Goal: Task Accomplishment & Management: Manage account settings

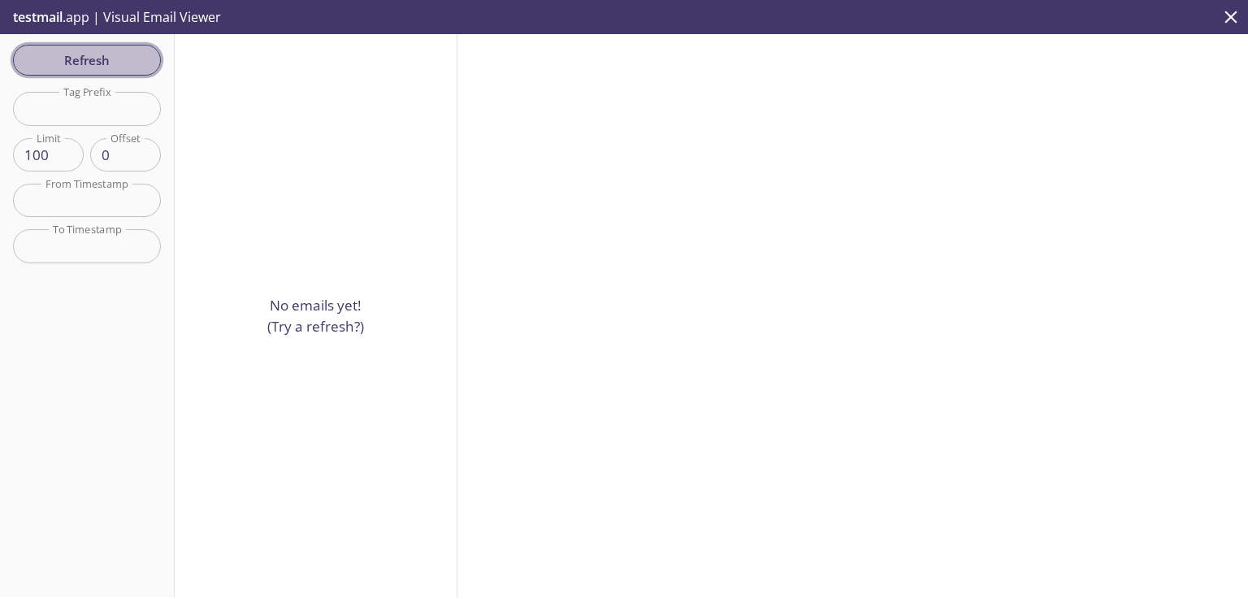
click at [99, 58] on span "Refresh" at bounding box center [87, 60] width 122 height 21
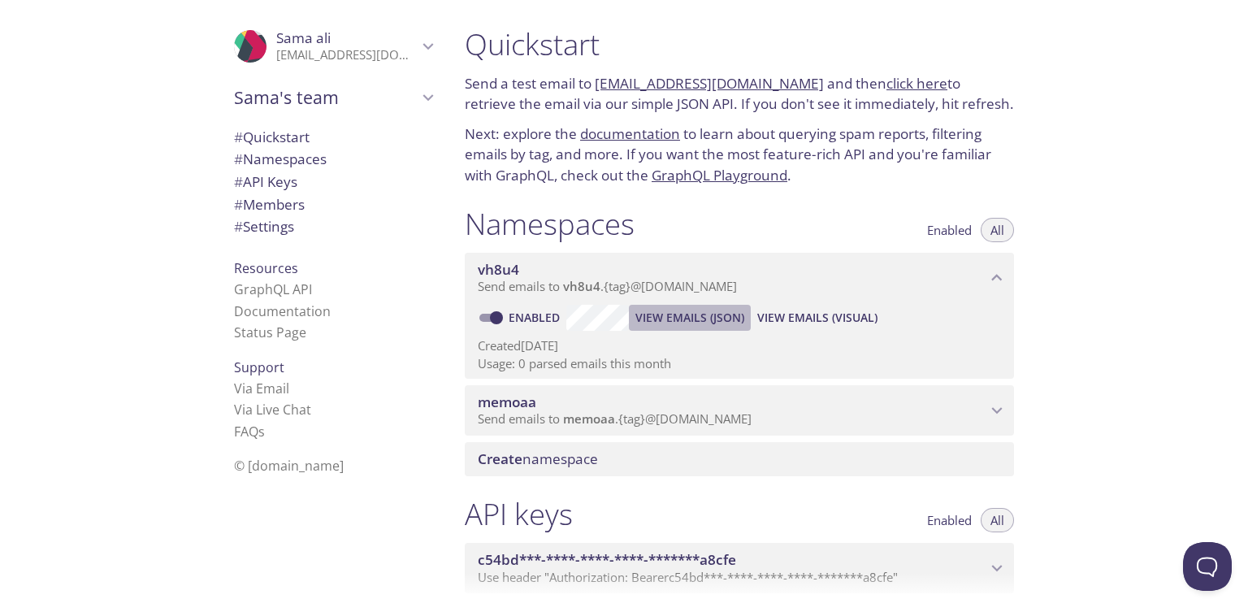
click at [717, 312] on span "View Emails (JSON)" at bounding box center [689, 317] width 109 height 19
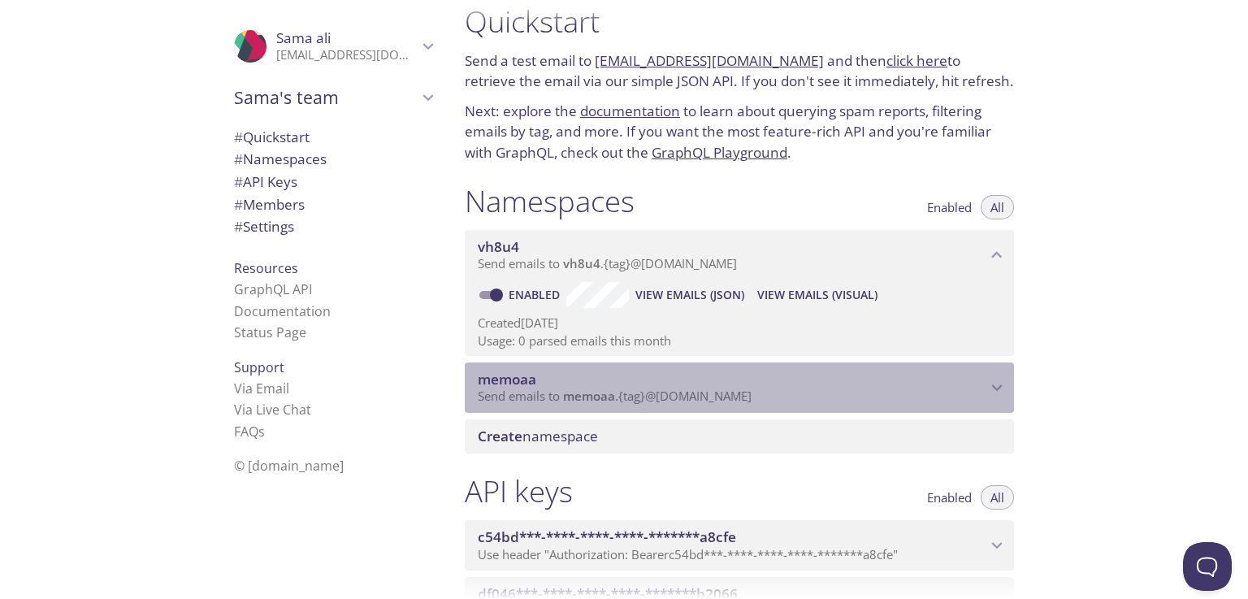
click at [994, 389] on icon "memoaa namespace" at bounding box center [996, 387] width 21 height 21
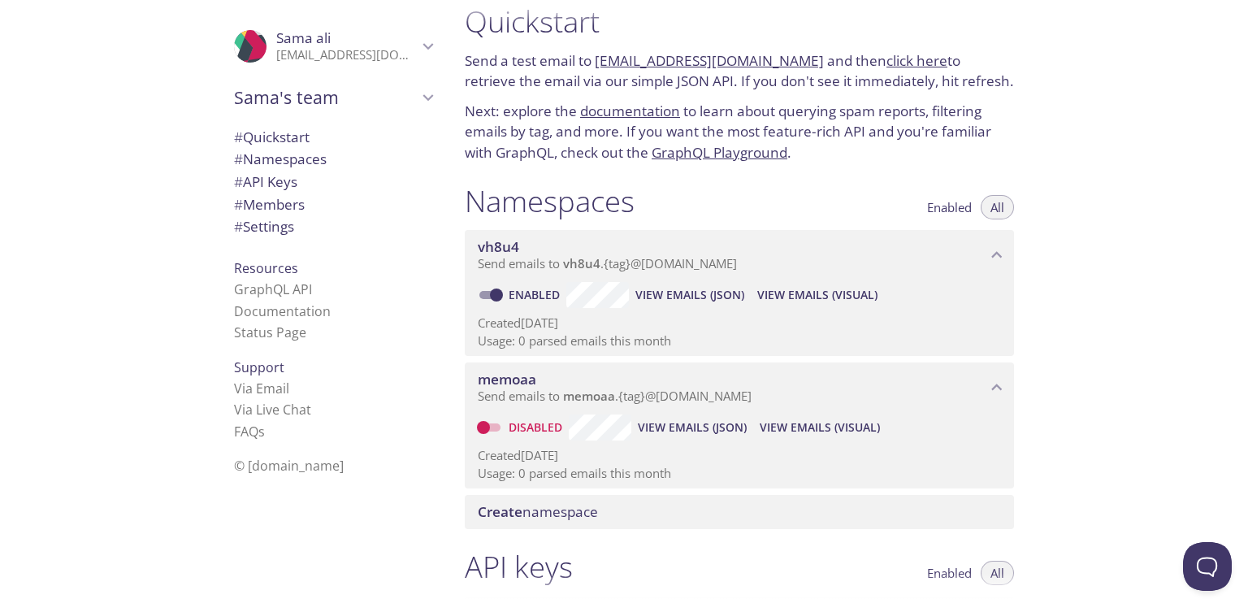
click at [496, 425] on input "Disabled" at bounding box center [483, 427] width 58 height 19
checkbox input "false"
click at [495, 295] on input "Enabled" at bounding box center [496, 294] width 58 height 19
checkbox input "false"
click at [526, 432] on link "Disabled" at bounding box center [537, 426] width 63 height 15
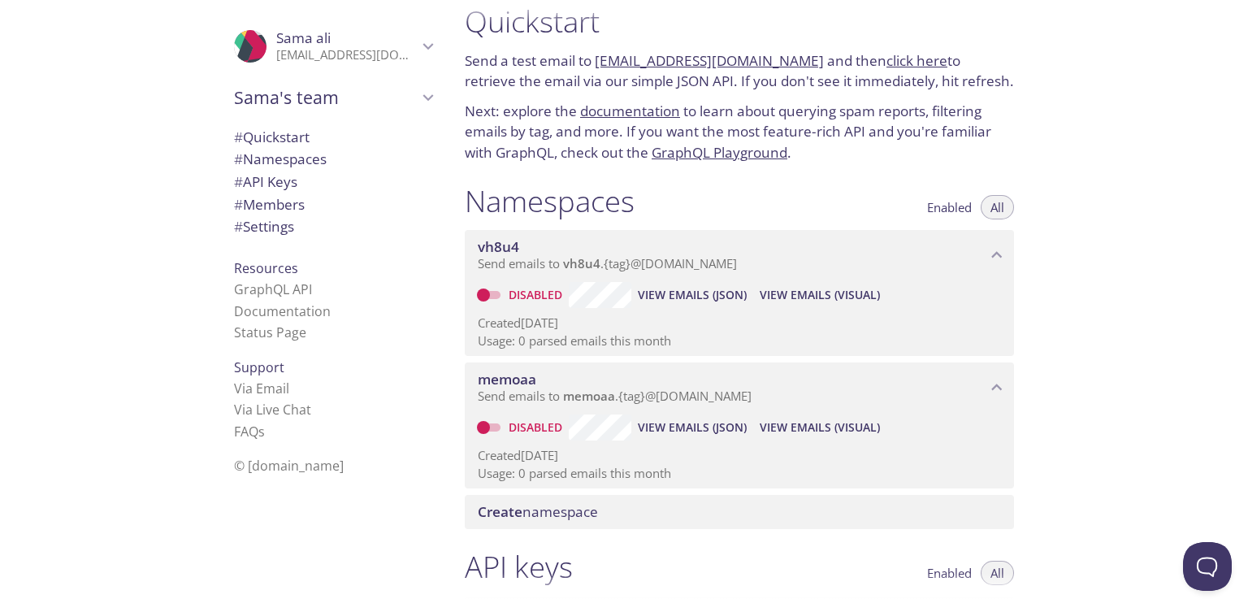
click at [513, 432] on input "Disabled" at bounding box center [483, 427] width 58 height 19
click at [533, 427] on link "Enabled" at bounding box center [536, 426] width 60 height 15
click at [526, 427] on input "Enabled" at bounding box center [496, 427] width 58 height 19
checkbox input "false"
click at [497, 290] on input "Disabled" at bounding box center [483, 294] width 58 height 19
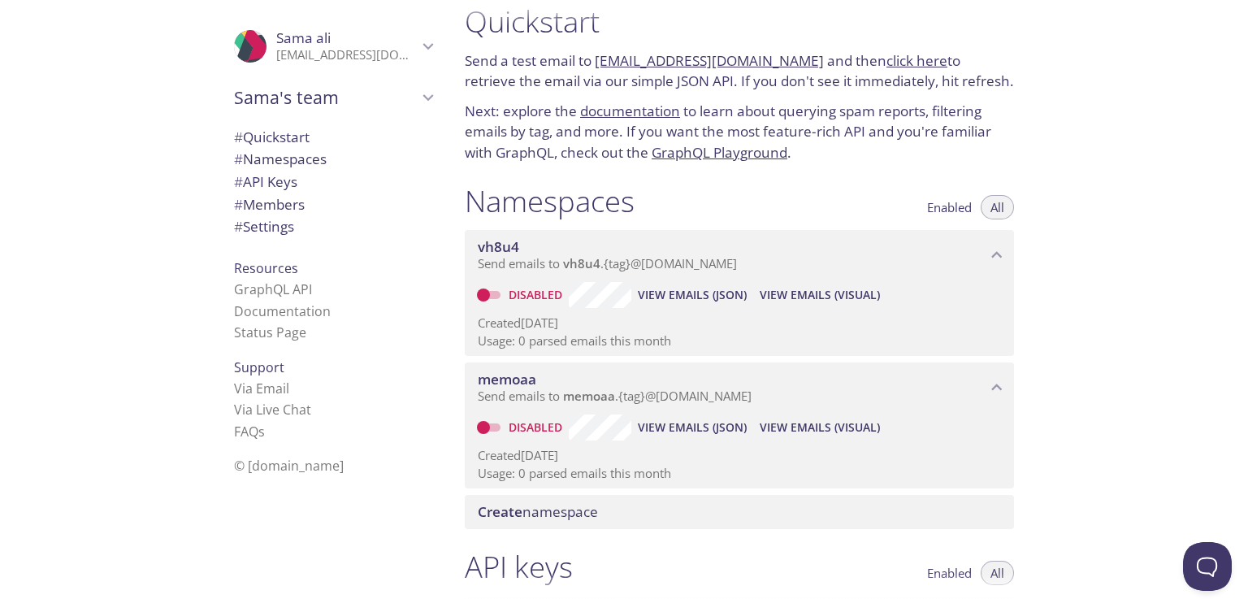
checkbox input "true"
